Goal: Task Accomplishment & Management: Complete application form

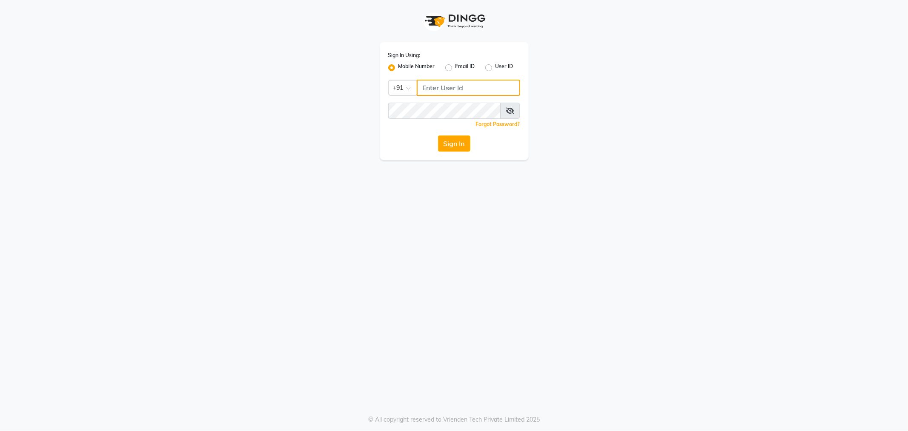
click at [435, 86] on input "Username" at bounding box center [468, 88] width 103 height 16
type input "8792784338"
click at [462, 149] on button "Sign In" at bounding box center [454, 143] width 32 height 16
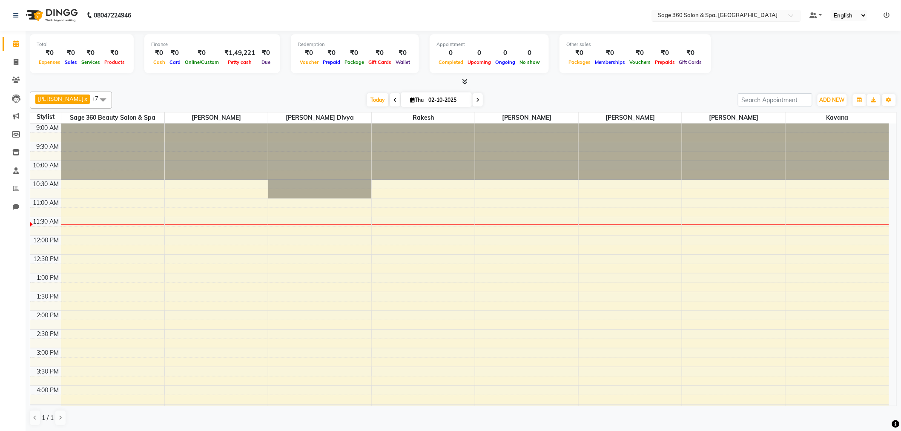
click at [789, 12] on div at bounding box center [726, 16] width 149 height 9
type input "?"
click at [14, 53] on li "Invoice" at bounding box center [13, 62] width 26 height 18
drag, startPoint x: 17, startPoint y: 61, endPoint x: 16, endPoint y: 126, distance: 64.3
click at [16, 61] on icon at bounding box center [16, 62] width 5 height 6
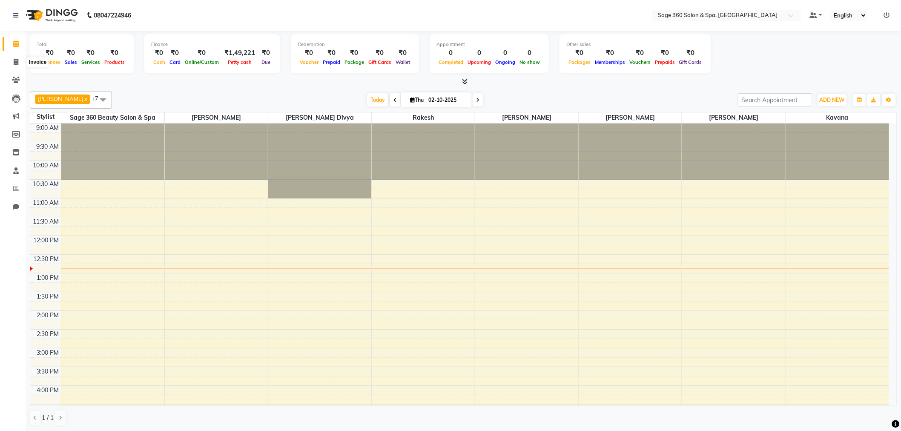
select select "7678"
select select "service"
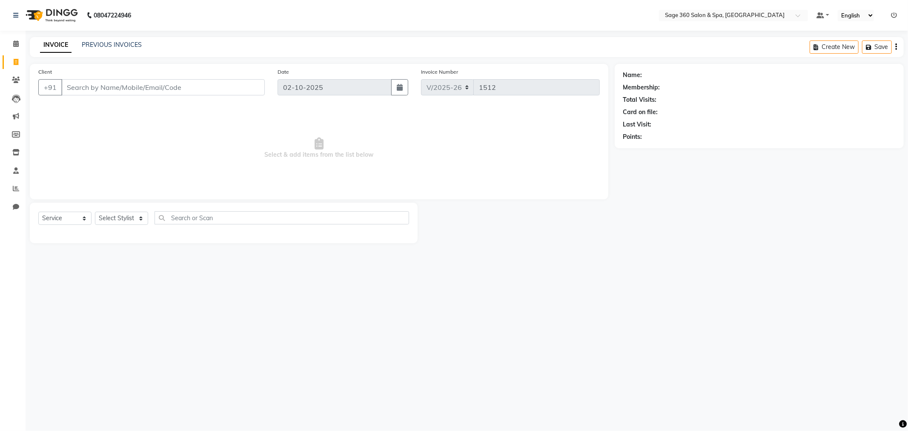
click at [152, 89] on input "Client" at bounding box center [163, 87] width 204 height 16
type input "9900822600"
click at [246, 87] on span "Add Client" at bounding box center [243, 87] width 34 height 9
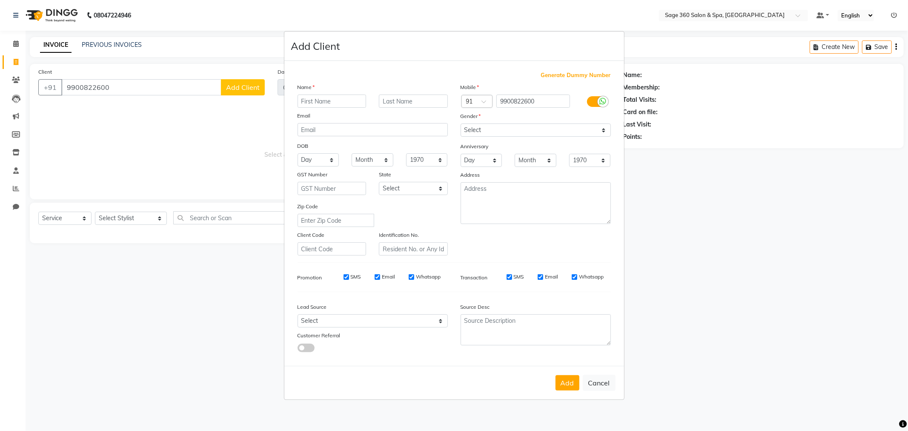
click at [347, 103] on input "text" at bounding box center [332, 101] width 69 height 13
type input "suresh"
click at [405, 100] on input "text" at bounding box center [413, 101] width 69 height 13
click at [519, 136] on select "Select [DEMOGRAPHIC_DATA] [DEMOGRAPHIC_DATA] Other Prefer Not To Say" at bounding box center [536, 129] width 150 height 13
select select "[DEMOGRAPHIC_DATA]"
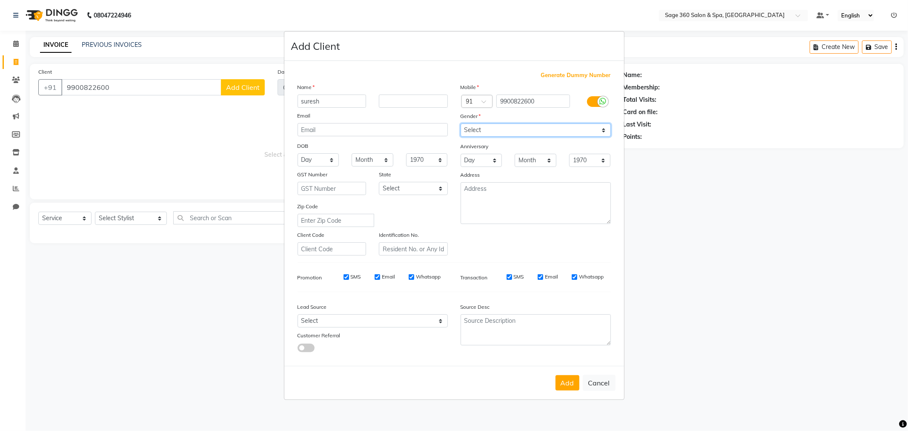
click at [461, 123] on select "Select [DEMOGRAPHIC_DATA] [DEMOGRAPHIC_DATA] Other Prefer Not To Say" at bounding box center [536, 129] width 150 height 13
drag, startPoint x: 563, startPoint y: 390, endPoint x: 575, endPoint y: 385, distance: 13.0
click at [568, 386] on button "Add" at bounding box center [568, 382] width 24 height 15
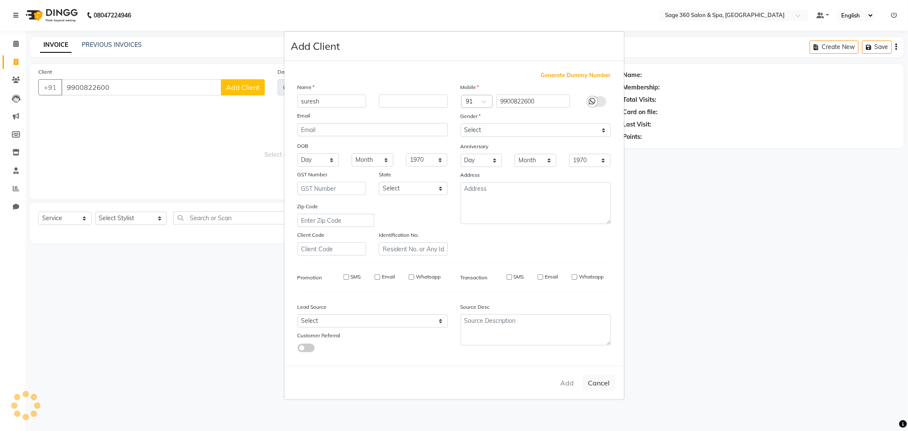
type input "99******00"
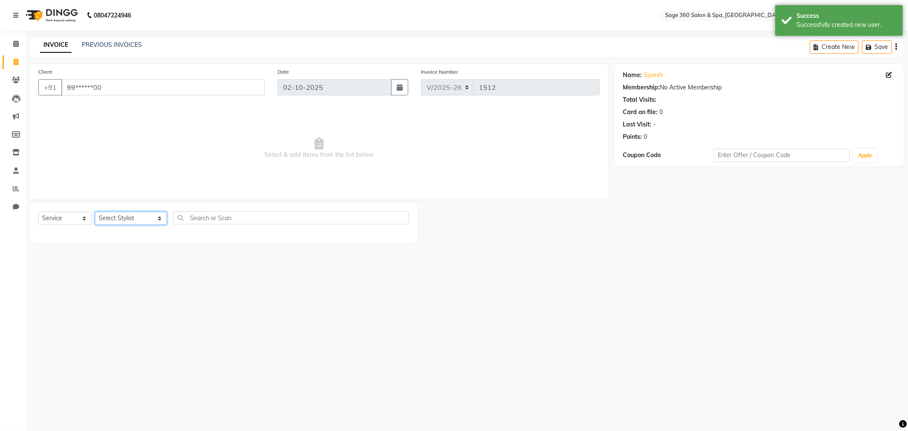
click at [147, 220] on select "Select Stylist [PERSON_NAME] [PERSON_NAME] Kavana [PERSON_NAME] [PERSON_NAME] […" at bounding box center [131, 218] width 72 height 13
select select "83083"
click at [95, 212] on select "Select Stylist [PERSON_NAME] [PERSON_NAME] Kavana [PERSON_NAME] [PERSON_NAME] […" at bounding box center [131, 218] width 72 height 13
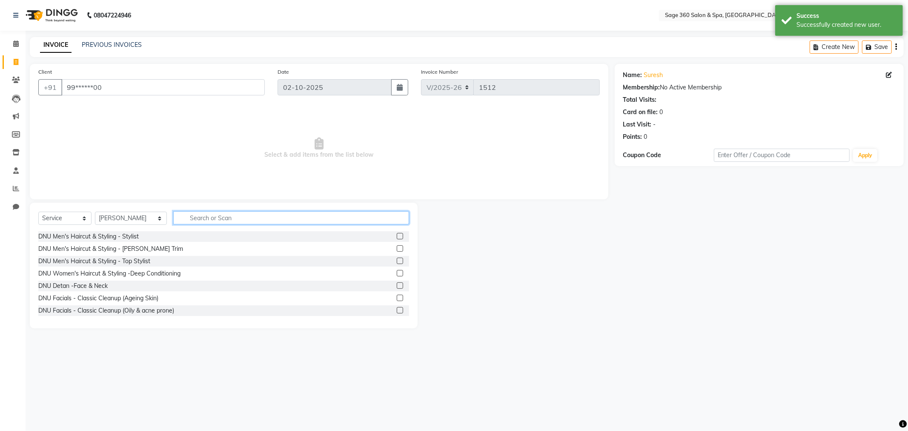
click at [192, 216] on input "text" at bounding box center [291, 217] width 236 height 13
type input "hair"
click at [108, 296] on div "Men's Haircut & Styling - Top Stylist" at bounding box center [87, 298] width 98 height 9
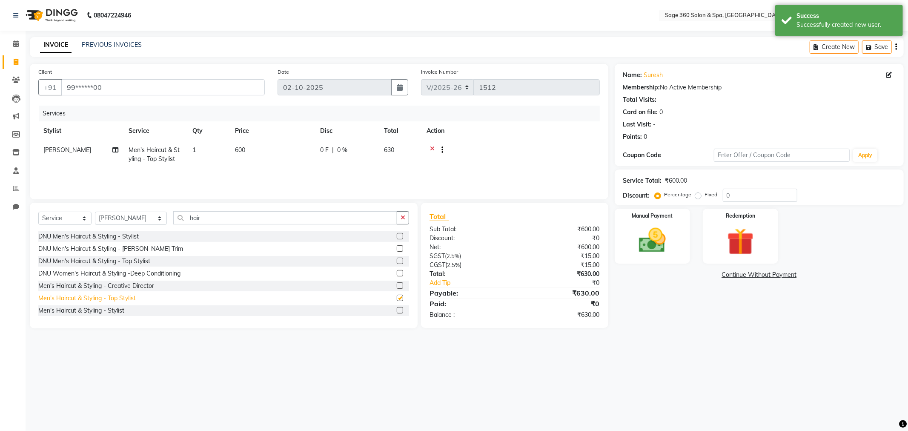
checkbox input "false"
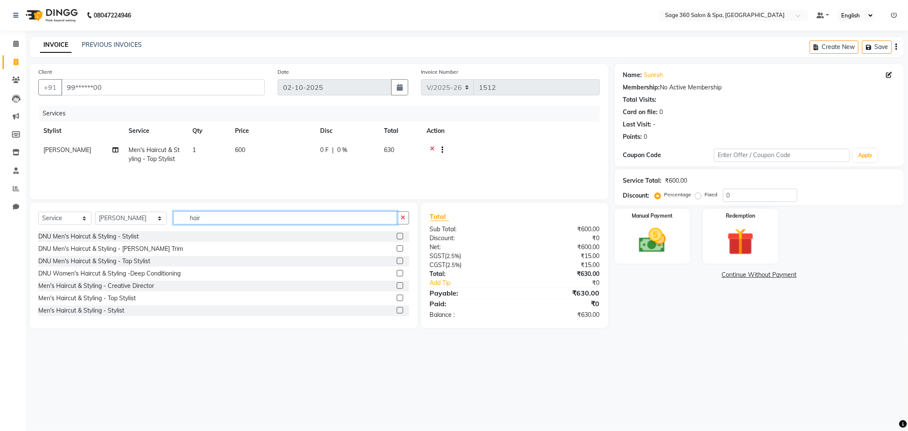
click at [202, 223] on input "hair" at bounding box center [285, 217] width 224 height 13
type input "h"
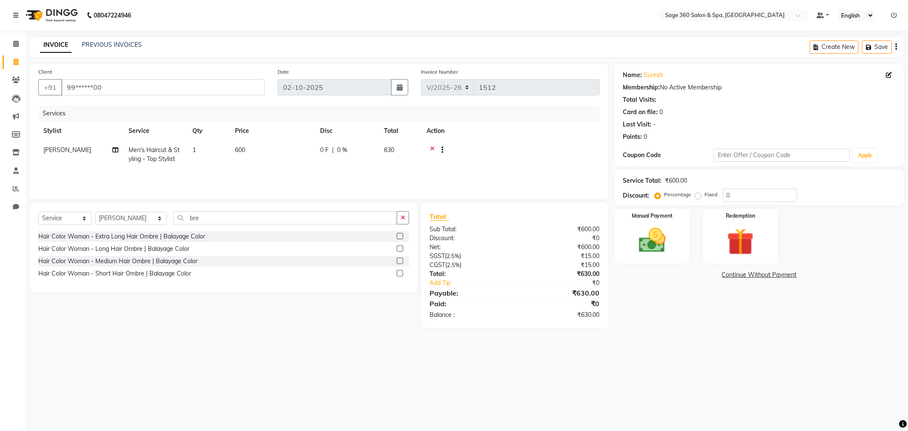
click at [211, 207] on div "Select Service Product Membership Package Voucher Prepaid Gift Card Select Styl…" at bounding box center [224, 248] width 388 height 90
click at [249, 218] on input "bre" at bounding box center [285, 217] width 224 height 13
type input "b"
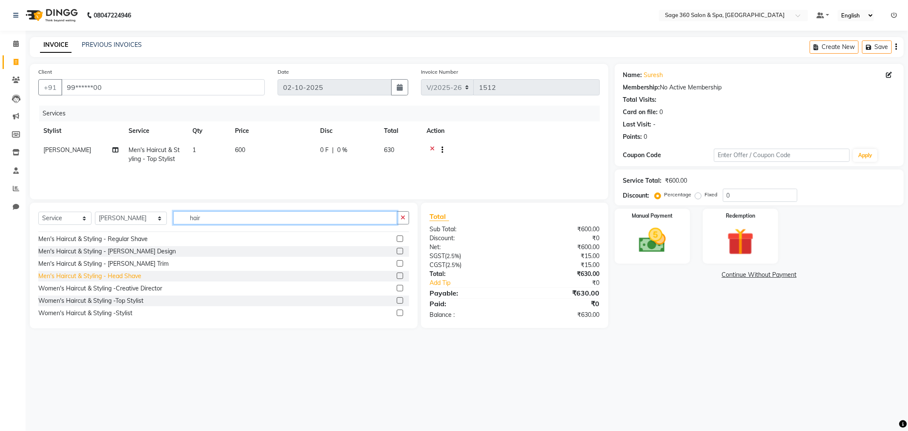
scroll to position [47, 0]
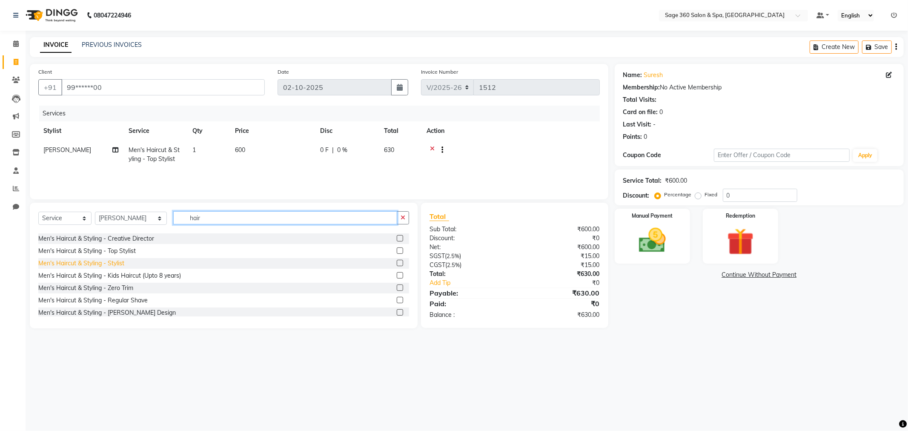
type input "hair"
click at [108, 263] on div "Men's Haircut & Styling - Stylist" at bounding box center [81, 263] width 86 height 9
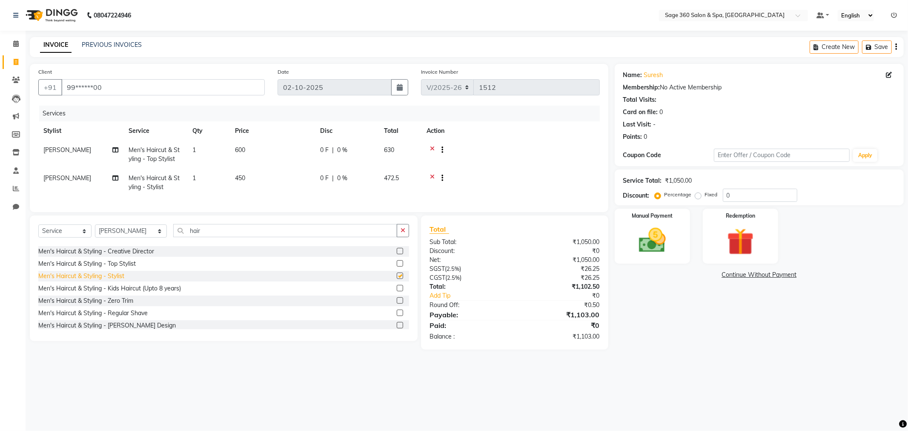
checkbox input "false"
click at [431, 147] on icon at bounding box center [432, 151] width 5 height 11
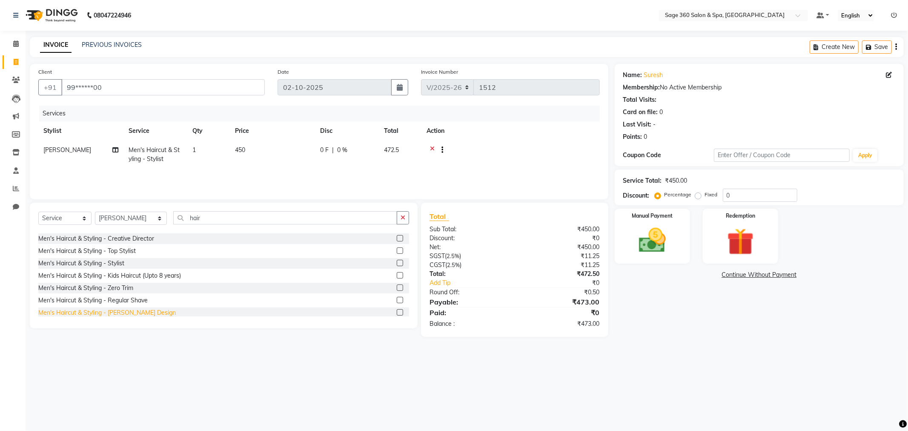
click at [129, 314] on div "Men's Haircut & Styling - [PERSON_NAME] Design" at bounding box center [107, 312] width 138 height 9
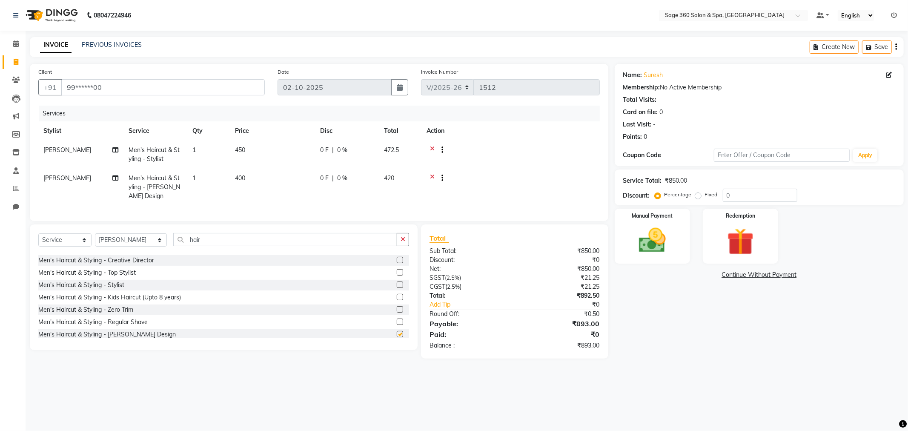
checkbox input "false"
click at [215, 246] on input "hair" at bounding box center [285, 239] width 224 height 13
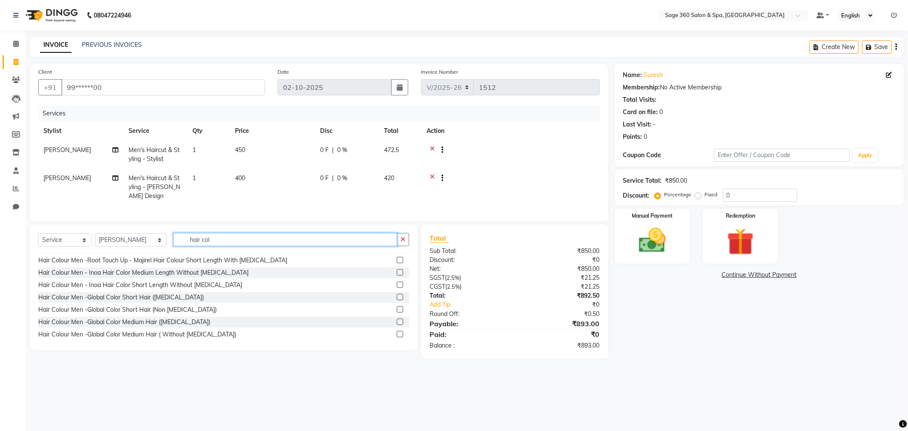
scroll to position [0, 0]
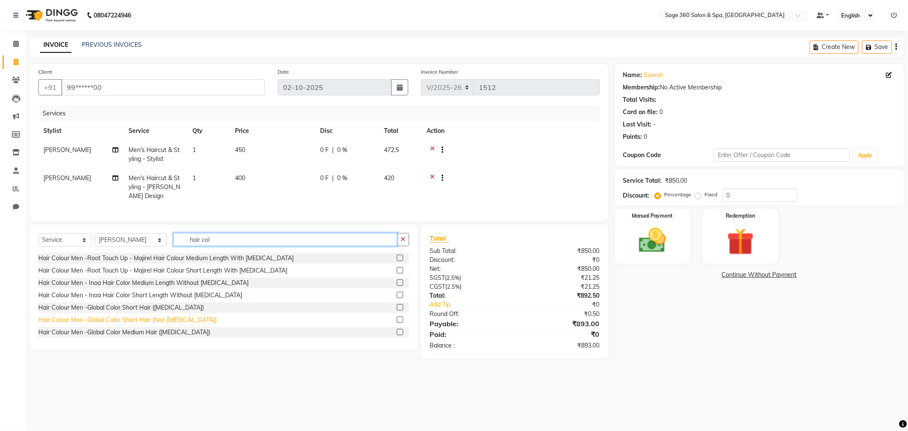
type input "hair col"
click at [170, 324] on div "Hair Colour Men -Global Color Short Hair (Non [MEDICAL_DATA])" at bounding box center [127, 320] width 178 height 9
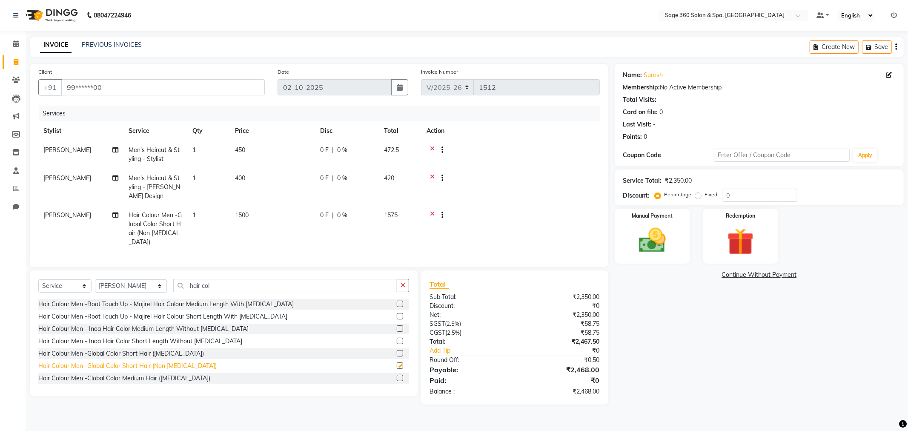
checkbox input "false"
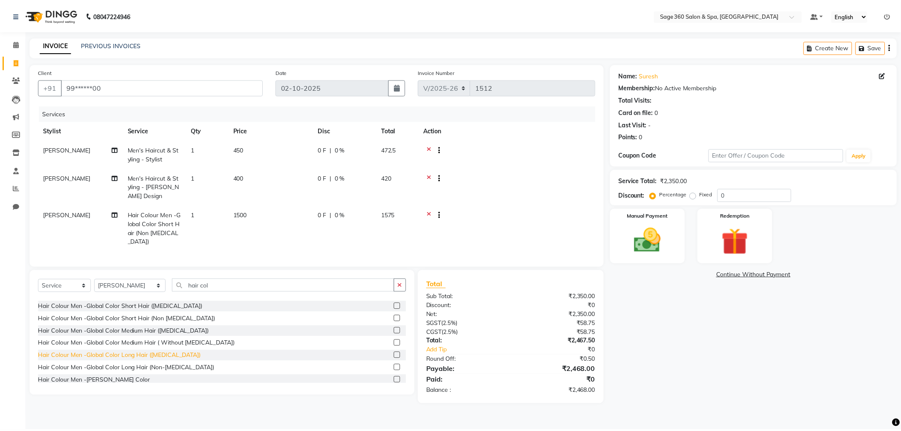
scroll to position [47, 0]
click at [114, 376] on div "Hair Colour Men -[PERSON_NAME] Color" at bounding box center [94, 380] width 113 height 9
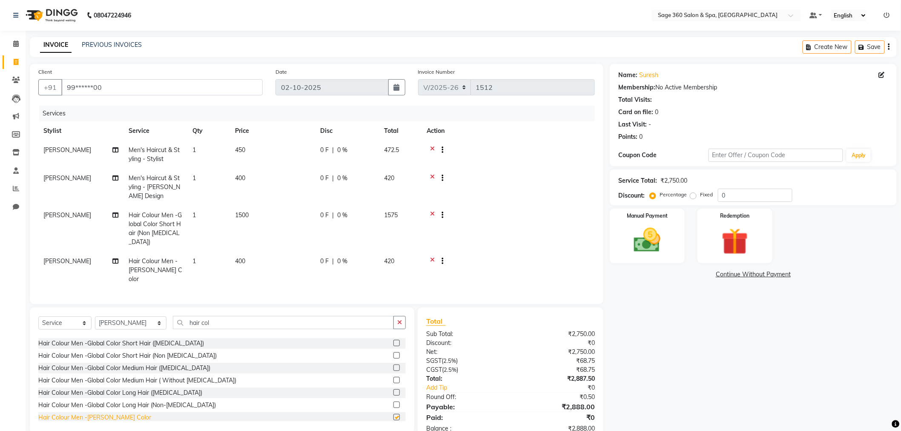
checkbox input "false"
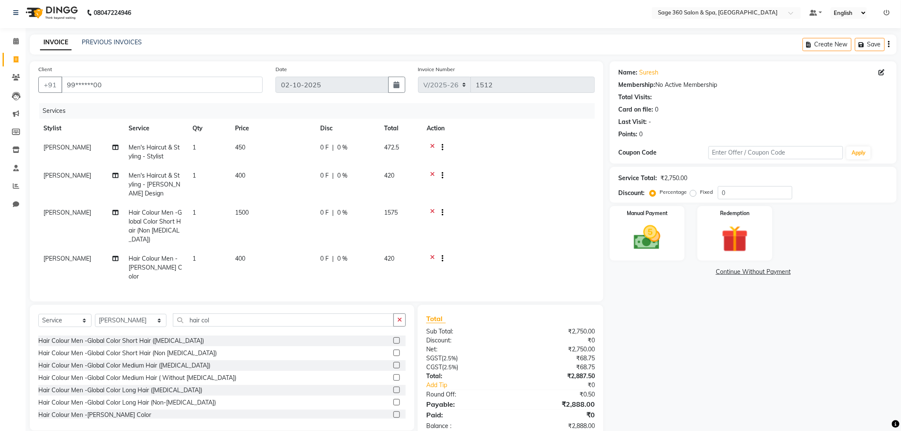
scroll to position [0, 0]
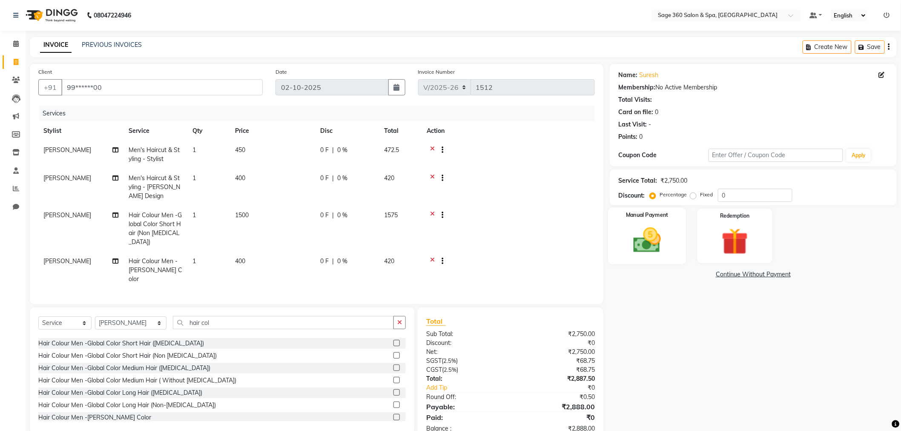
click at [669, 227] on img at bounding box center [647, 240] width 45 height 32
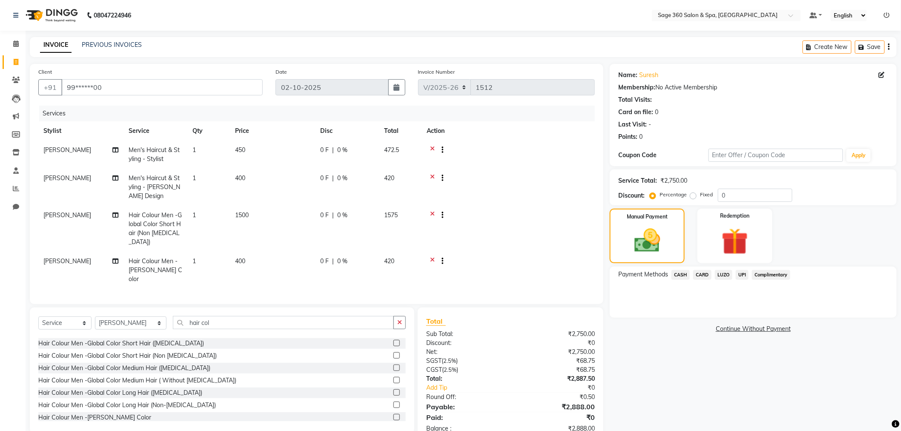
click at [701, 273] on span "CARD" at bounding box center [702, 275] width 18 height 10
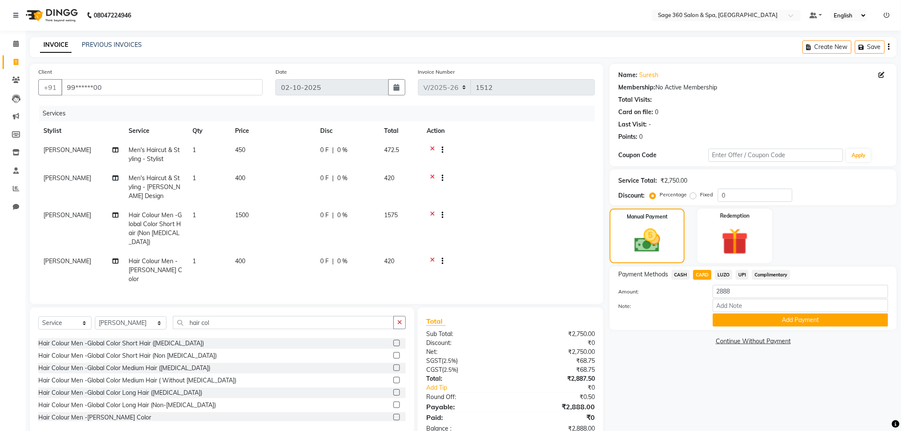
scroll to position [13, 0]
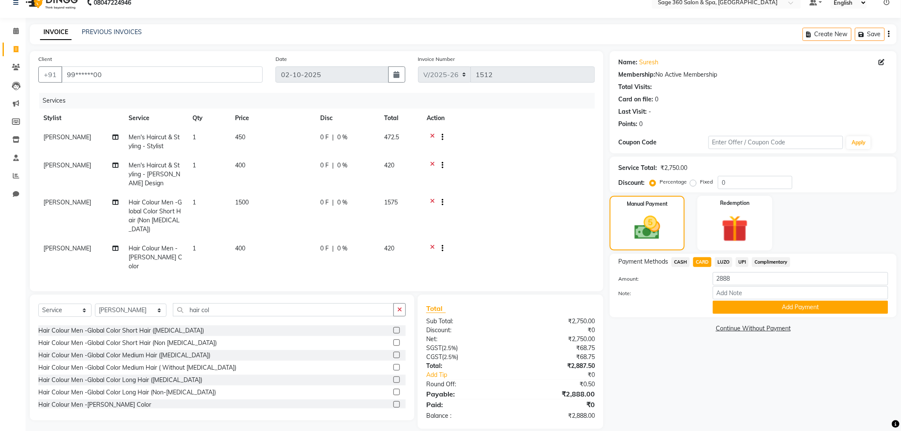
click at [799, 307] on button "Add Payment" at bounding box center [800, 307] width 175 height 13
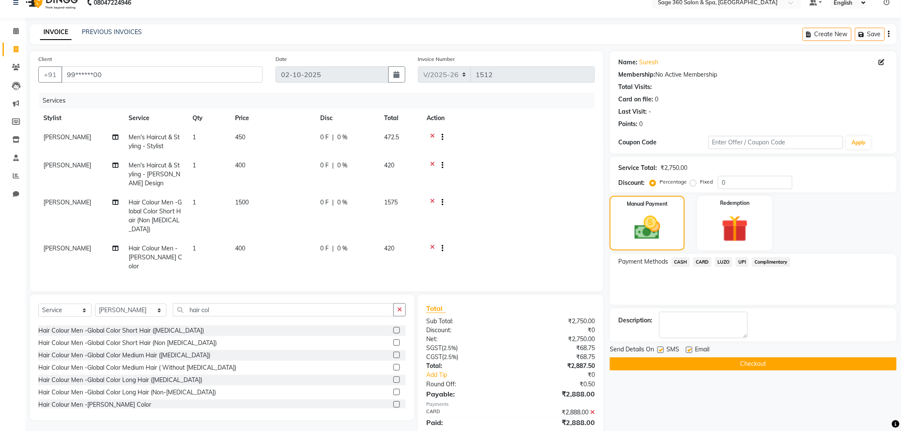
drag, startPoint x: 666, startPoint y: 363, endPoint x: 670, endPoint y: 361, distance: 4.8
click at [666, 363] on button "Checkout" at bounding box center [753, 363] width 287 height 13
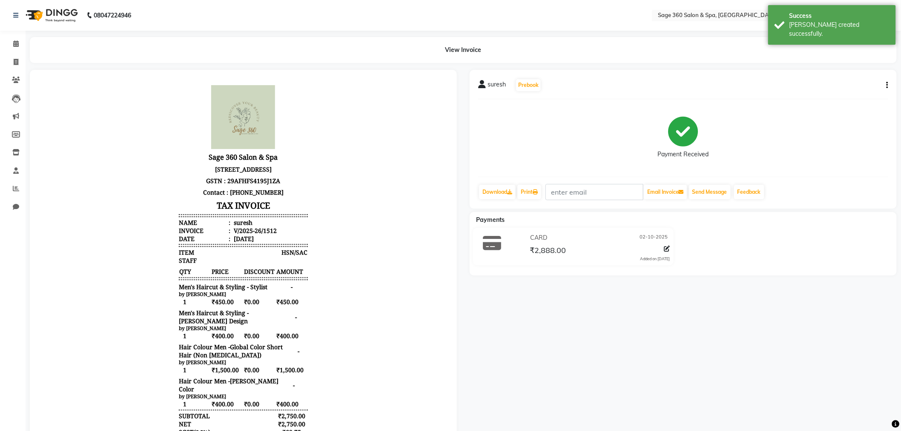
scroll to position [7, 0]
